Goal: Find specific page/section: Find specific page/section

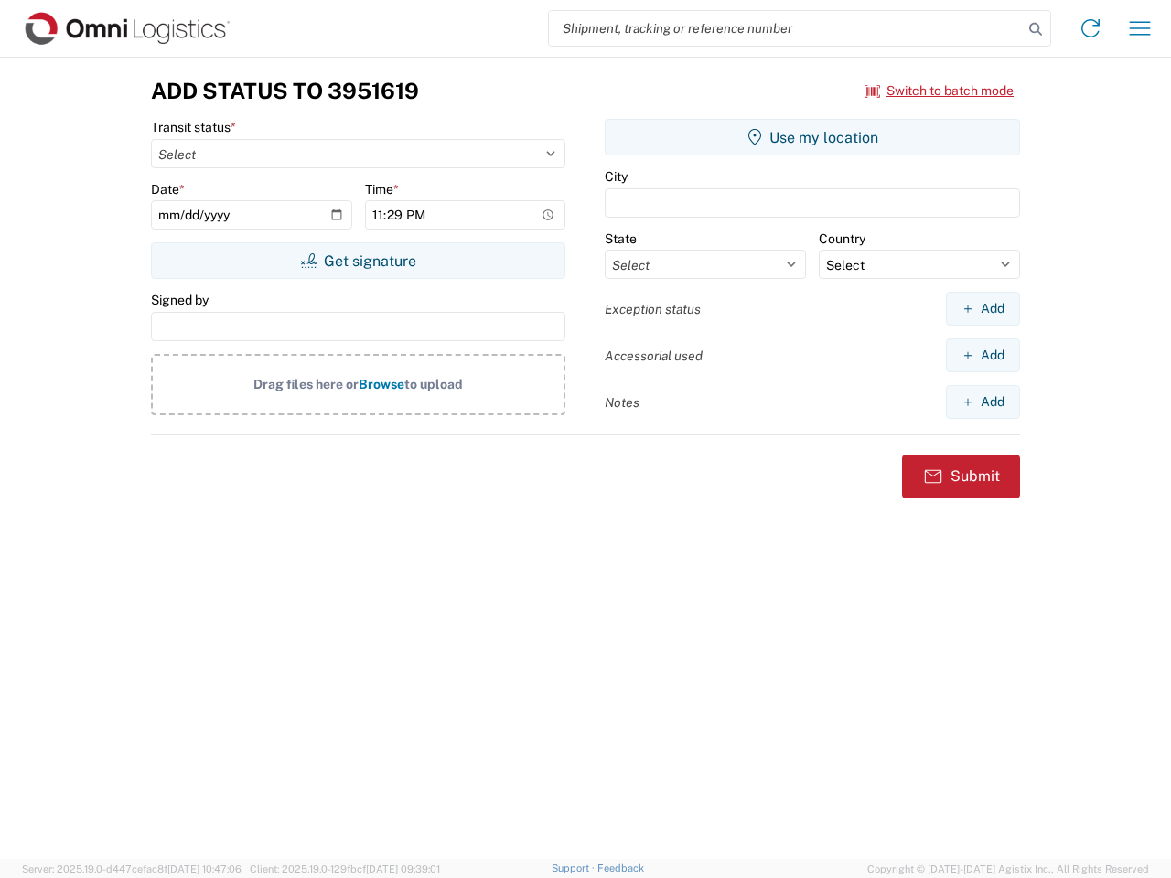
click at [786, 28] on input "search" at bounding box center [786, 28] width 474 height 35
click at [1035, 29] on icon at bounding box center [1035, 29] width 26 height 26
click at [1090, 28] on icon at bounding box center [1090, 28] width 29 height 29
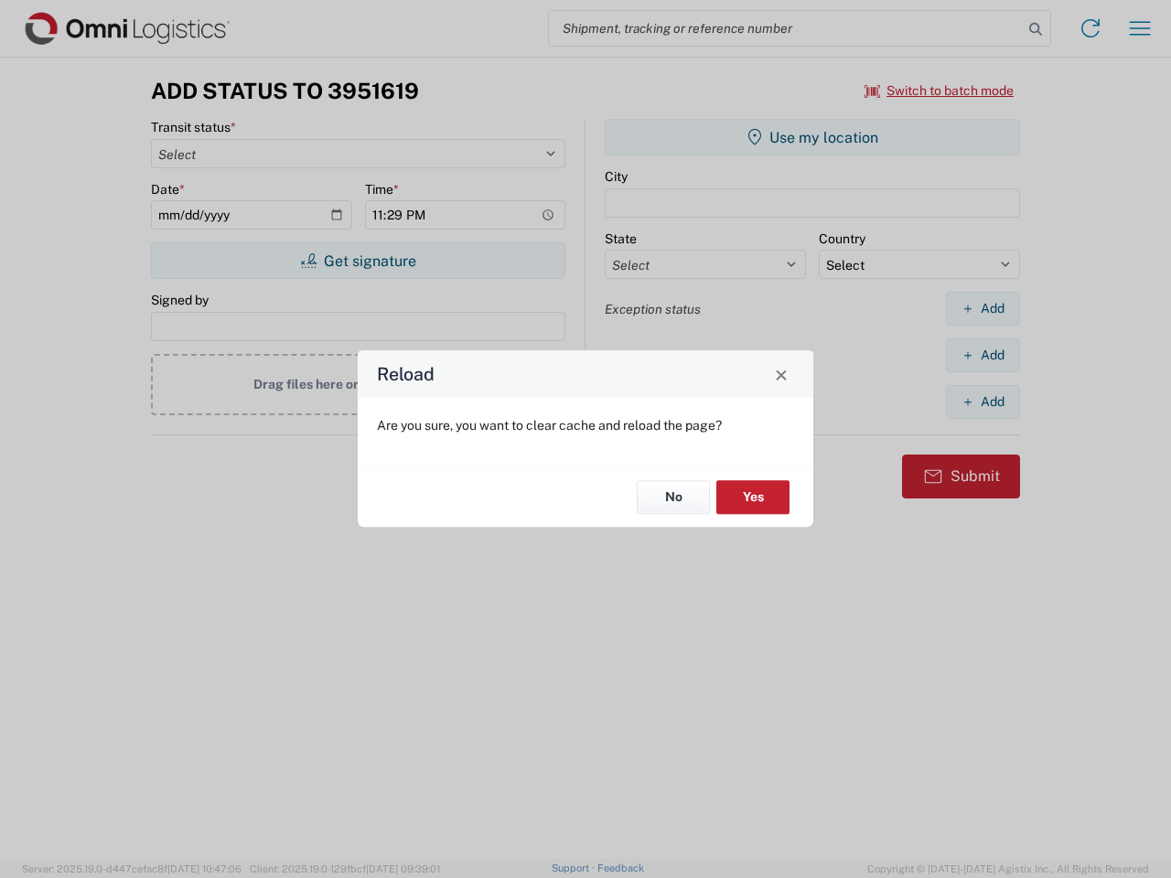
click at [939, 91] on div "Reload Are you sure, you want to clear cache and reload the page? No Yes" at bounding box center [585, 439] width 1171 height 878
click at [358, 261] on div "Reload Are you sure, you want to clear cache and reload the page? No Yes" at bounding box center [585, 439] width 1171 height 878
click at [812, 137] on div "Reload Are you sure, you want to clear cache and reload the page? No Yes" at bounding box center [585, 439] width 1171 height 878
click at [982, 308] on div "Reload Are you sure, you want to clear cache and reload the page? No Yes" at bounding box center [585, 439] width 1171 height 878
click at [982, 355] on div "Reload Are you sure, you want to clear cache and reload the page? No Yes" at bounding box center [585, 439] width 1171 height 878
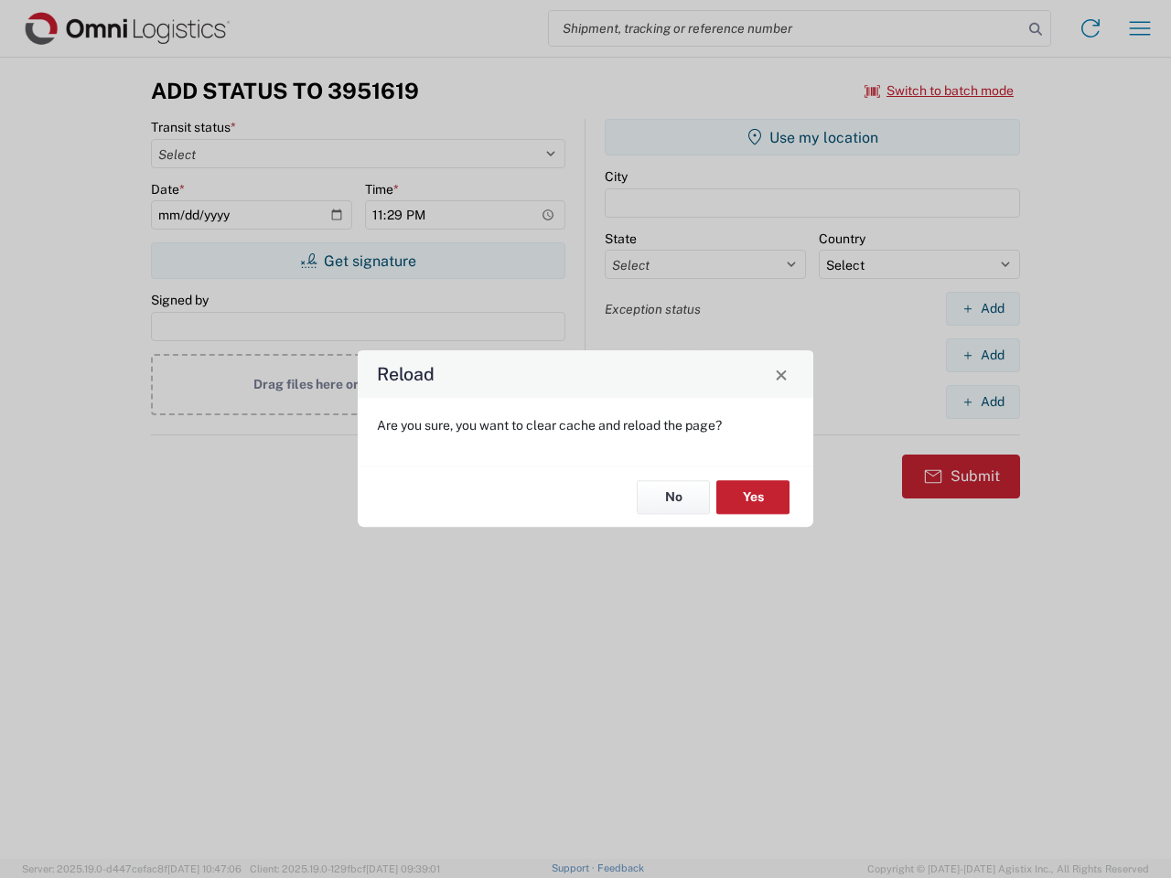
click at [982, 401] on div "Reload Are you sure, you want to clear cache and reload the page? No Yes" at bounding box center [585, 439] width 1171 height 878
